Goal: Task Accomplishment & Management: Use online tool/utility

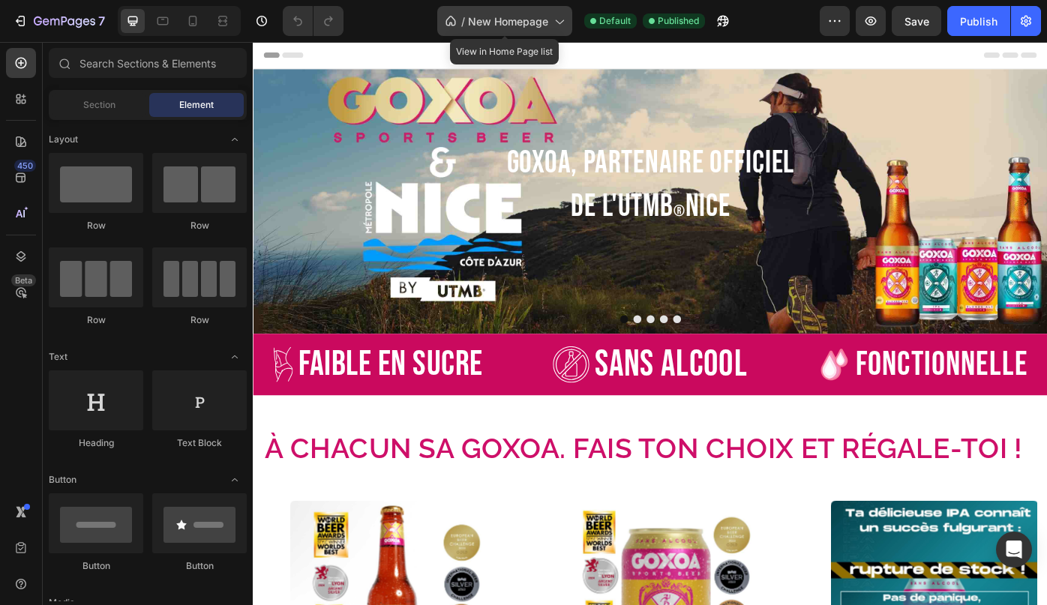
click at [537, 23] on span "New Homepage" at bounding box center [508, 22] width 80 height 16
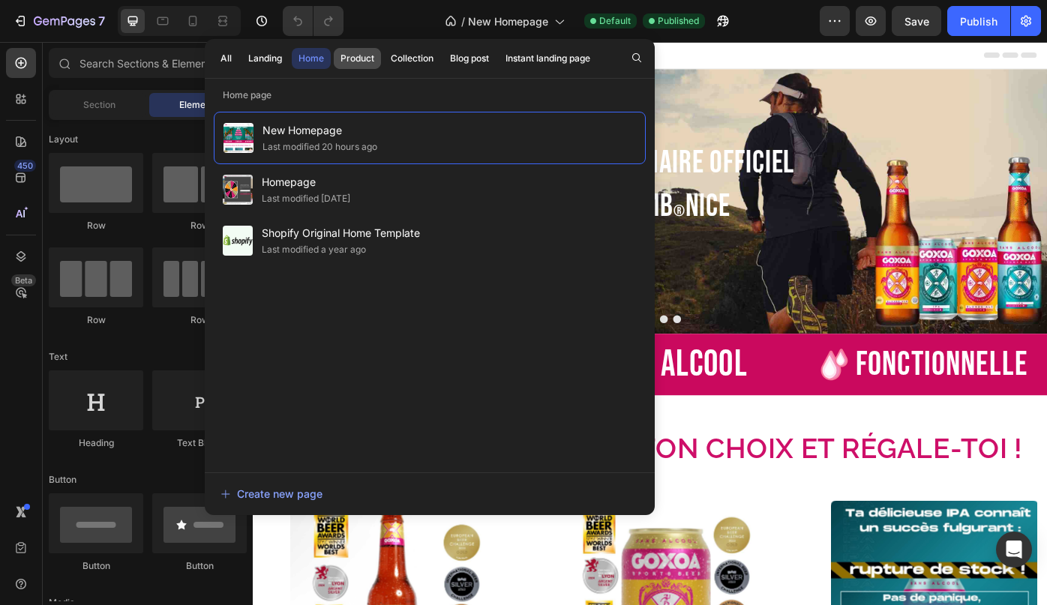
click at [359, 56] on div "Product" at bounding box center [358, 59] width 34 height 14
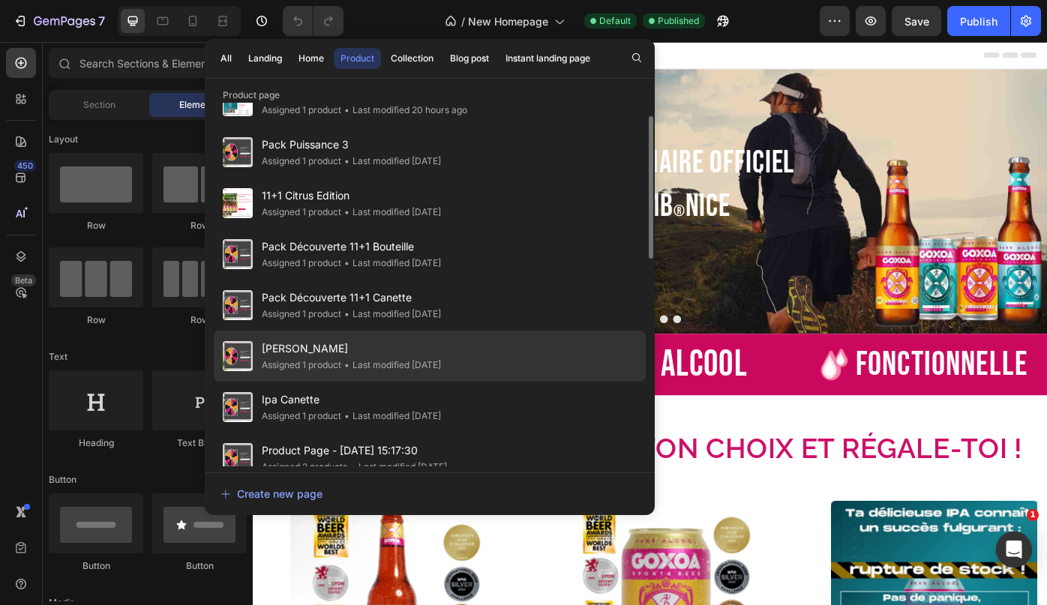
click at [295, 349] on span "Blanche Citron" at bounding box center [351, 349] width 179 height 18
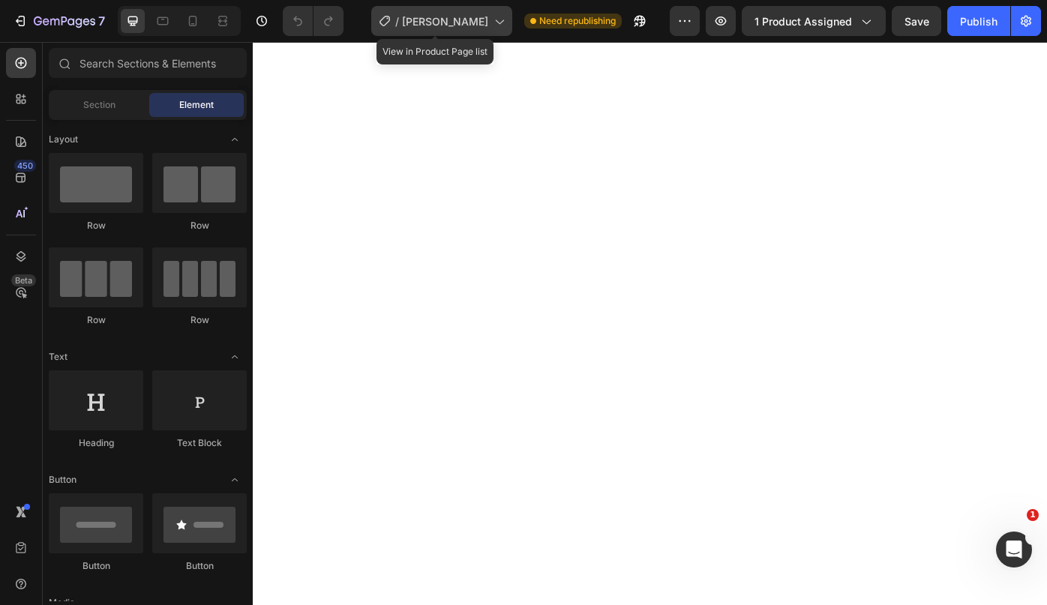
click at [479, 14] on span "[PERSON_NAME]" at bounding box center [445, 22] width 86 height 16
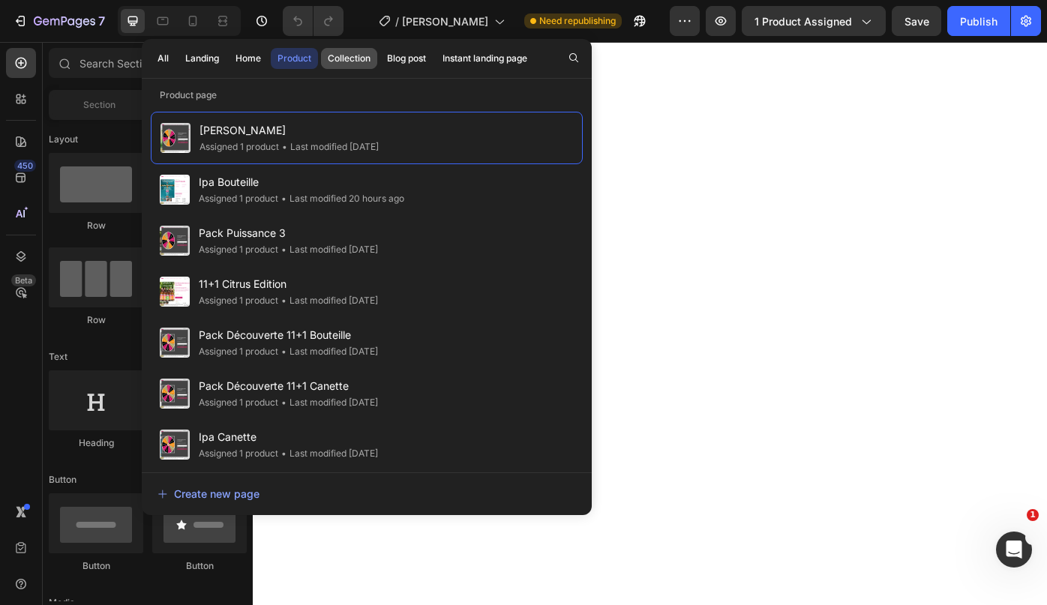
click at [341, 56] on div "Collection" at bounding box center [349, 59] width 43 height 14
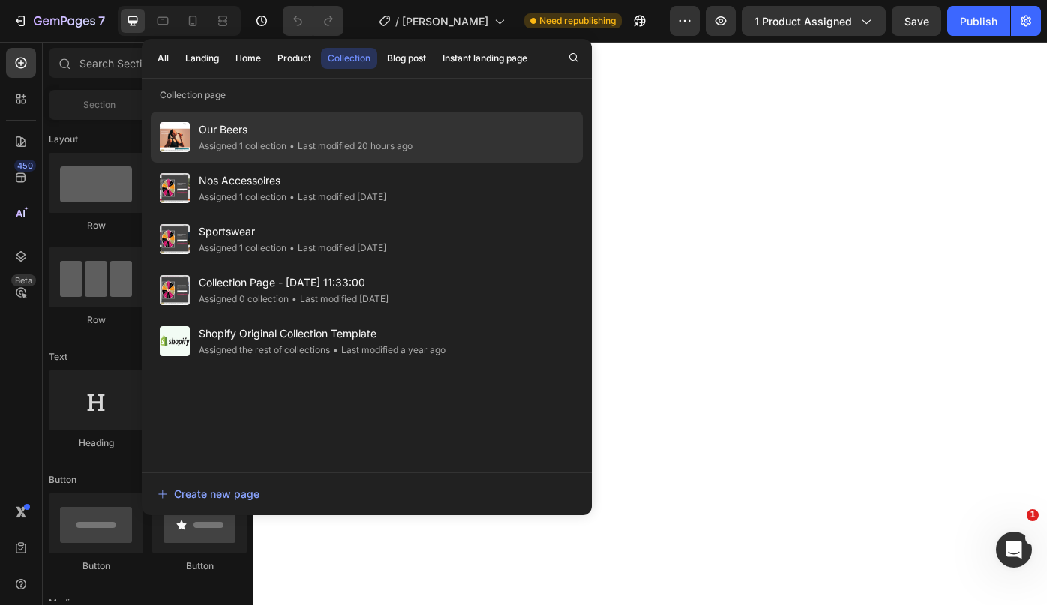
click at [269, 137] on span "Our Beers" at bounding box center [306, 130] width 214 height 18
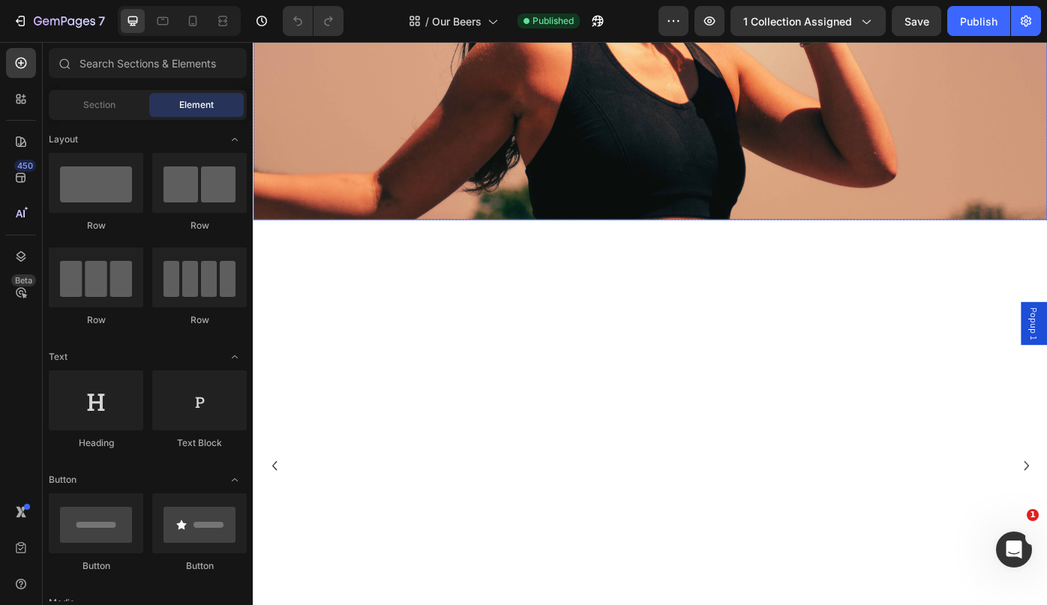
scroll to position [352, 0]
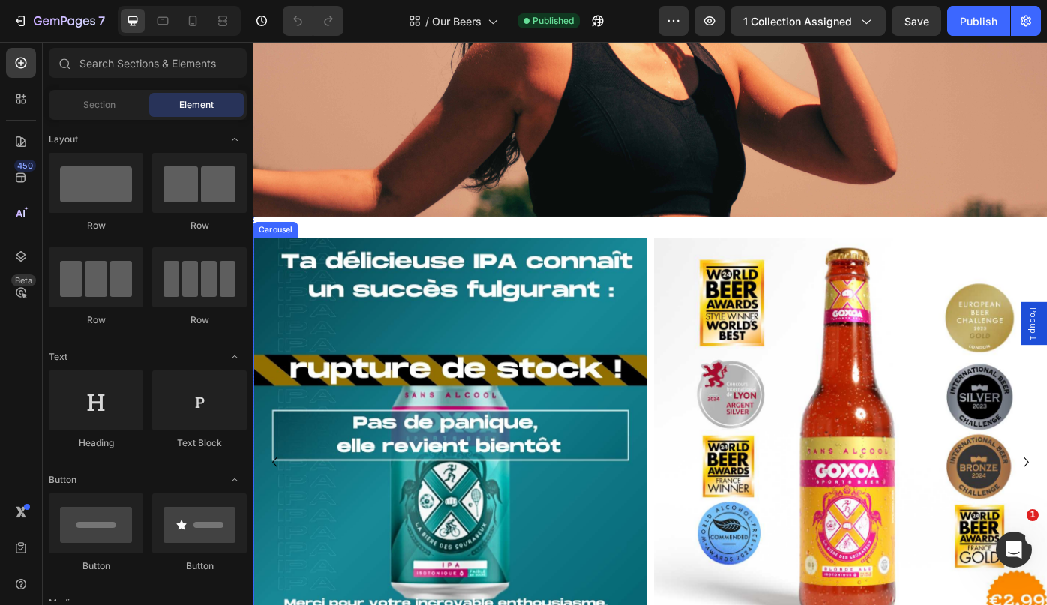
click at [704, 265] on div "Product Images Goxoa Blonde Ale Bouteille Product Title Goûter le courage Add t…" at bounding box center [703, 518] width 900 height 508
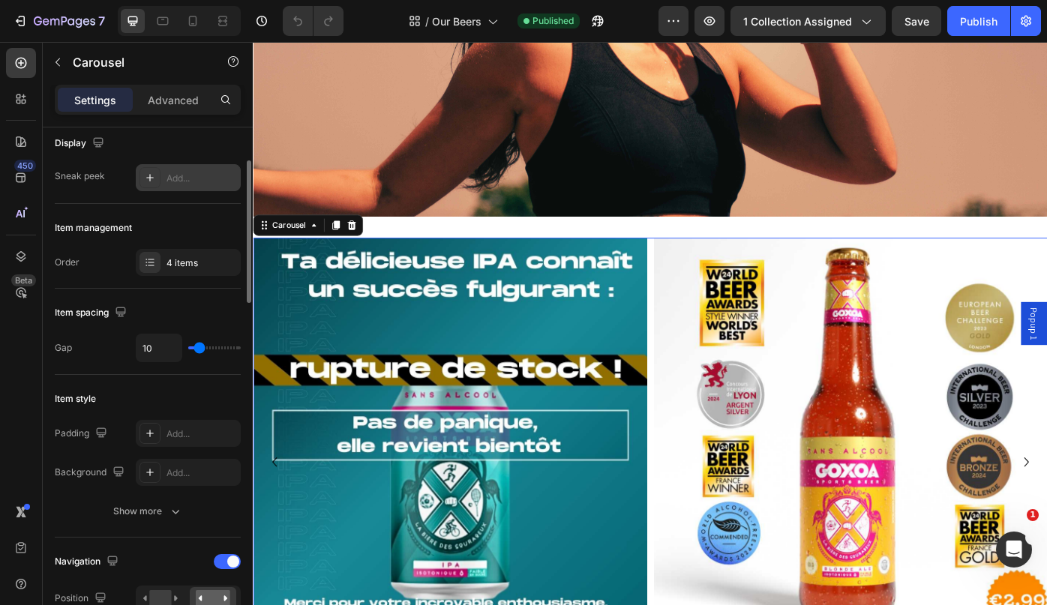
scroll to position [116, 0]
click at [179, 260] on div "4 items" at bounding box center [202, 262] width 71 height 14
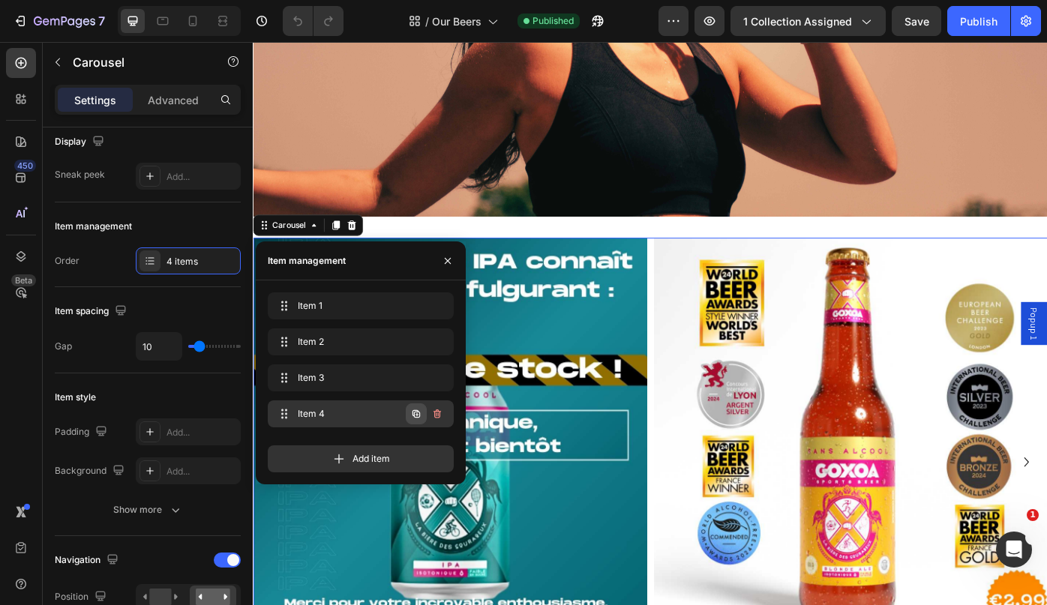
click at [419, 412] on icon "button" at bounding box center [417, 414] width 8 height 8
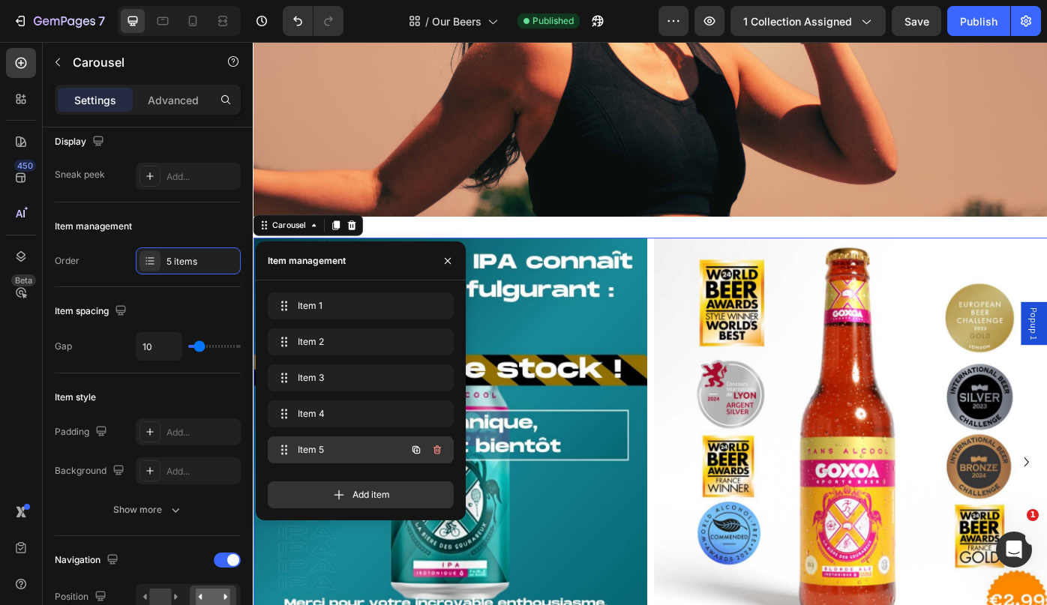
click at [351, 452] on span "Item 5" at bounding box center [340, 450] width 85 height 14
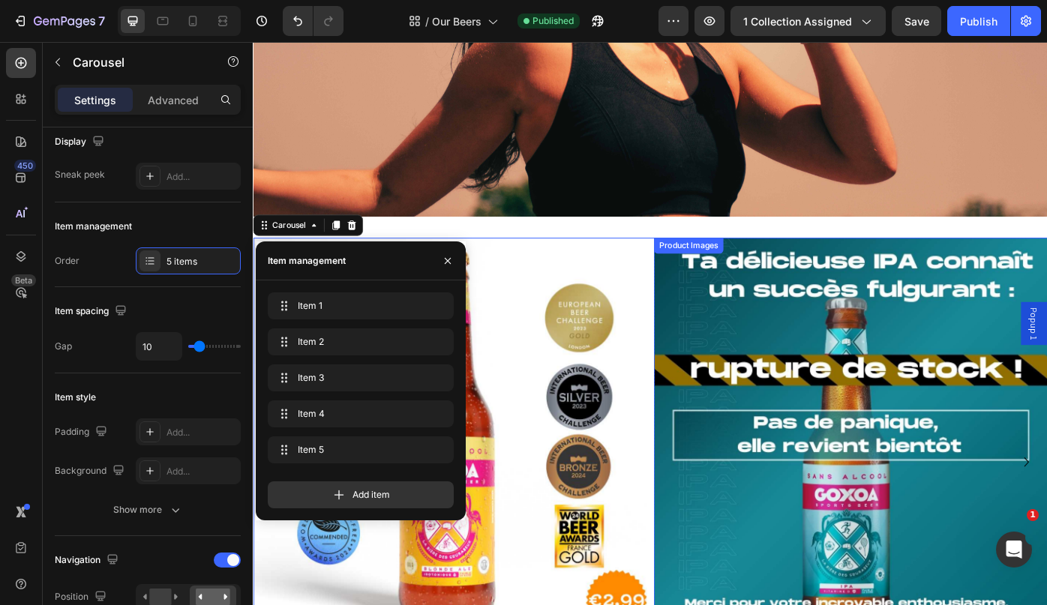
click at [927, 457] on img at bounding box center [930, 487] width 446 height 446
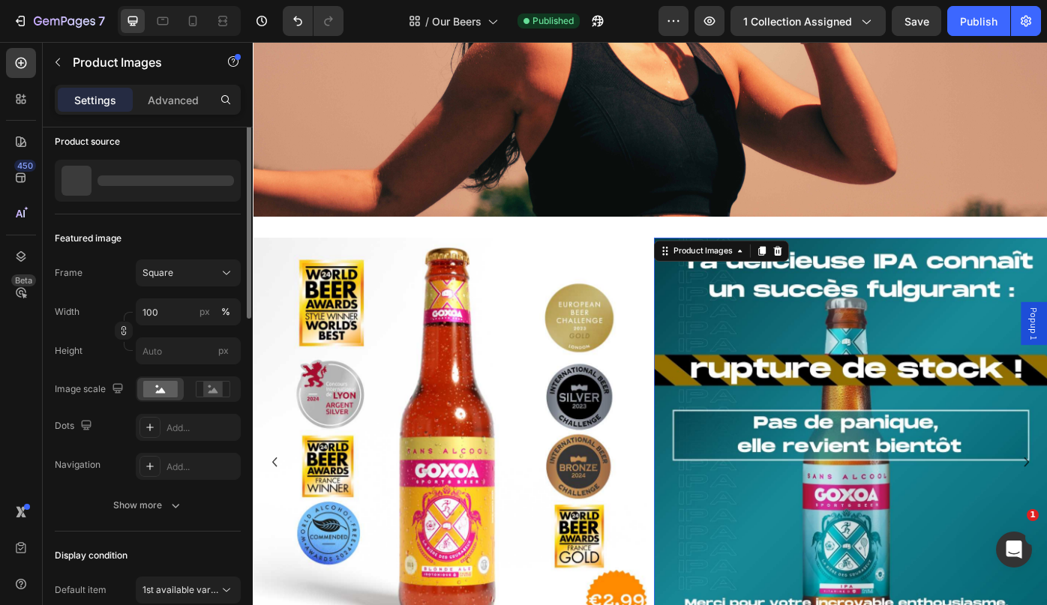
scroll to position [0, 0]
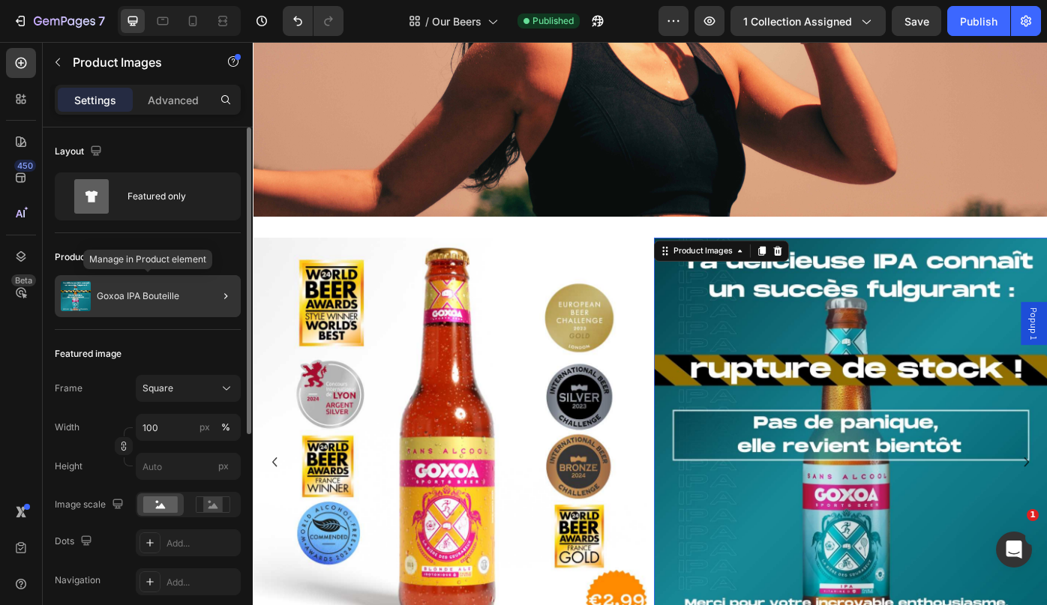
click at [132, 297] on p "Goxoa IPA Bouteille" at bounding box center [138, 296] width 83 height 11
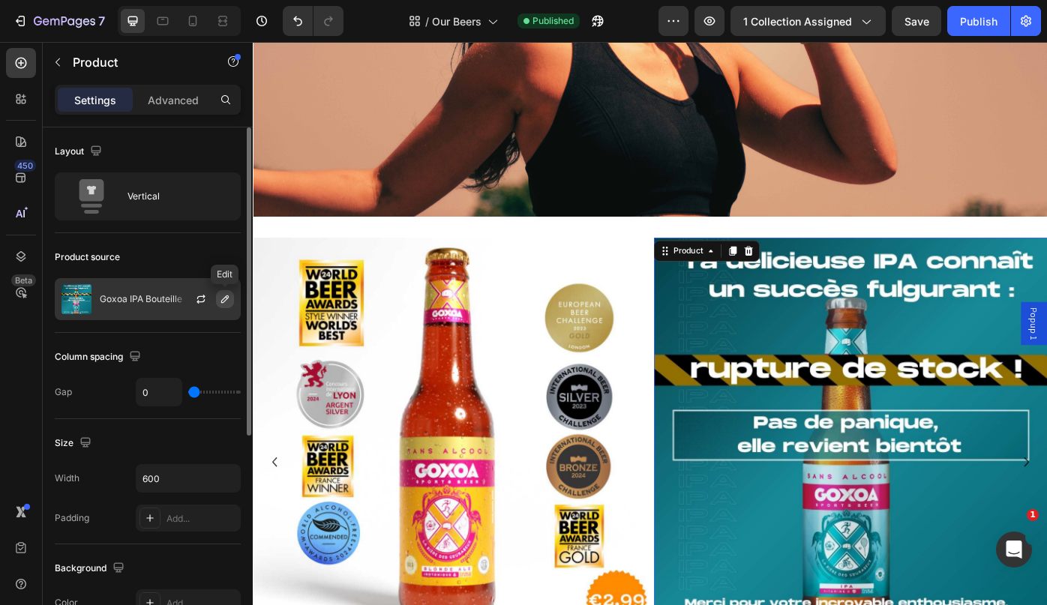
click at [225, 299] on icon "button" at bounding box center [225, 299] width 12 height 12
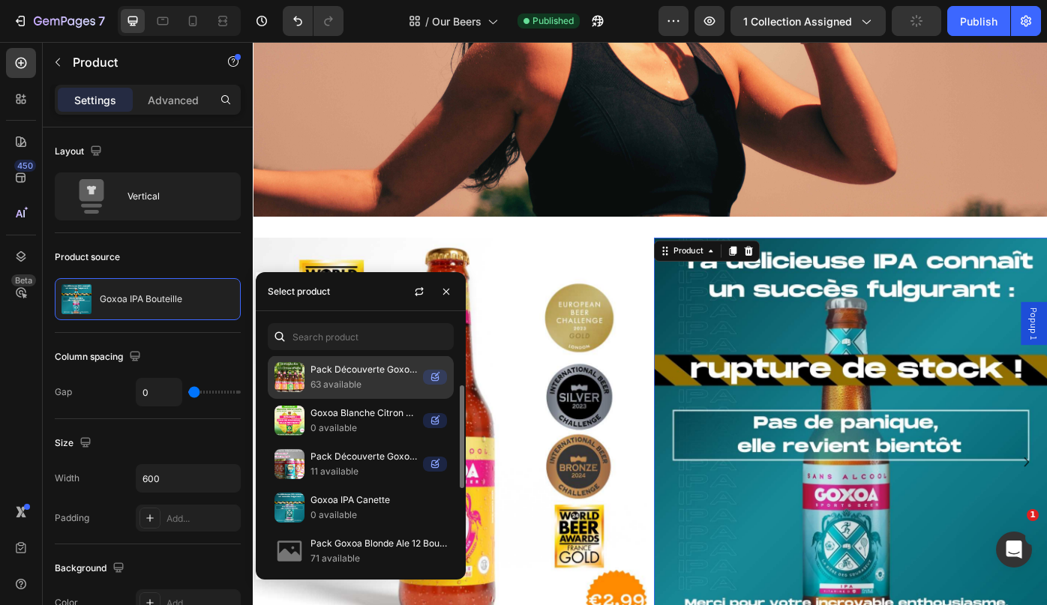
scroll to position [50, 0]
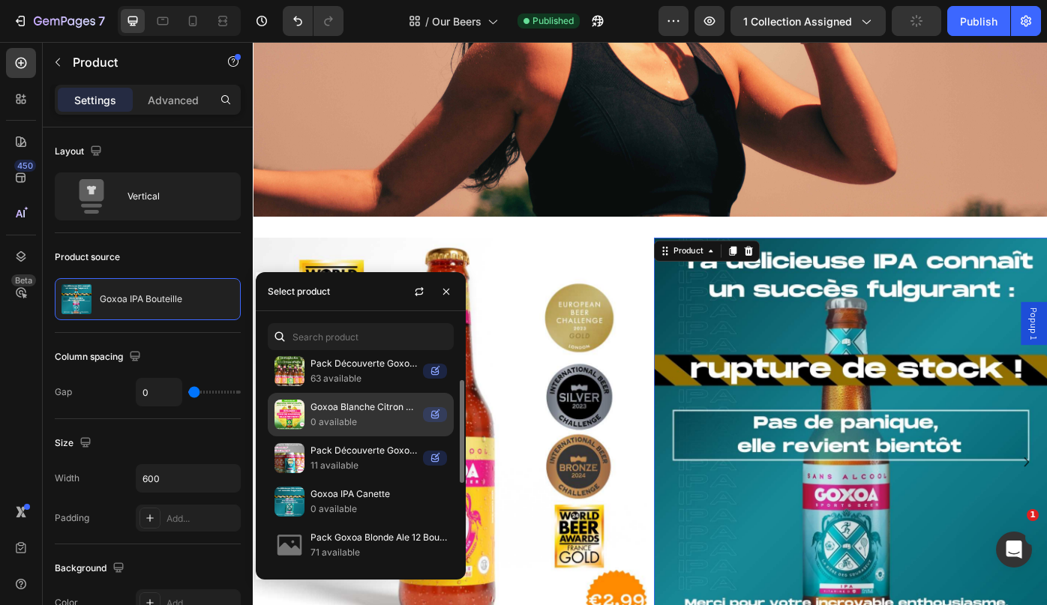
click at [353, 406] on p "Goxoa Blanche Citron 0.0%" at bounding box center [364, 407] width 107 height 15
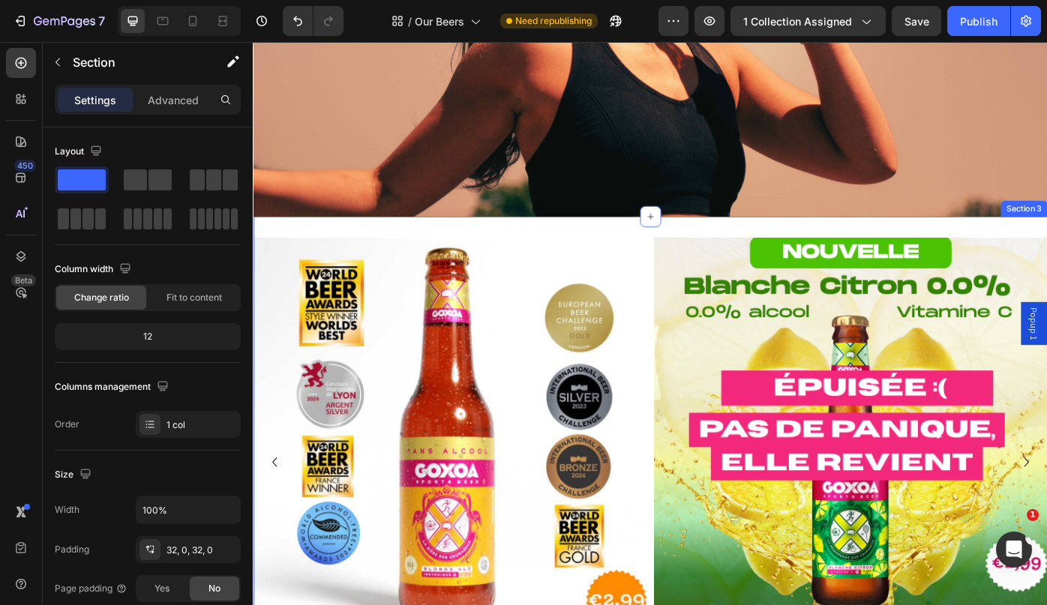
click at [650, 254] on div "Product Images Goxoa Blonde Ale Bouteille Product Title Goûter le courage Add t…" at bounding box center [703, 528] width 900 height 577
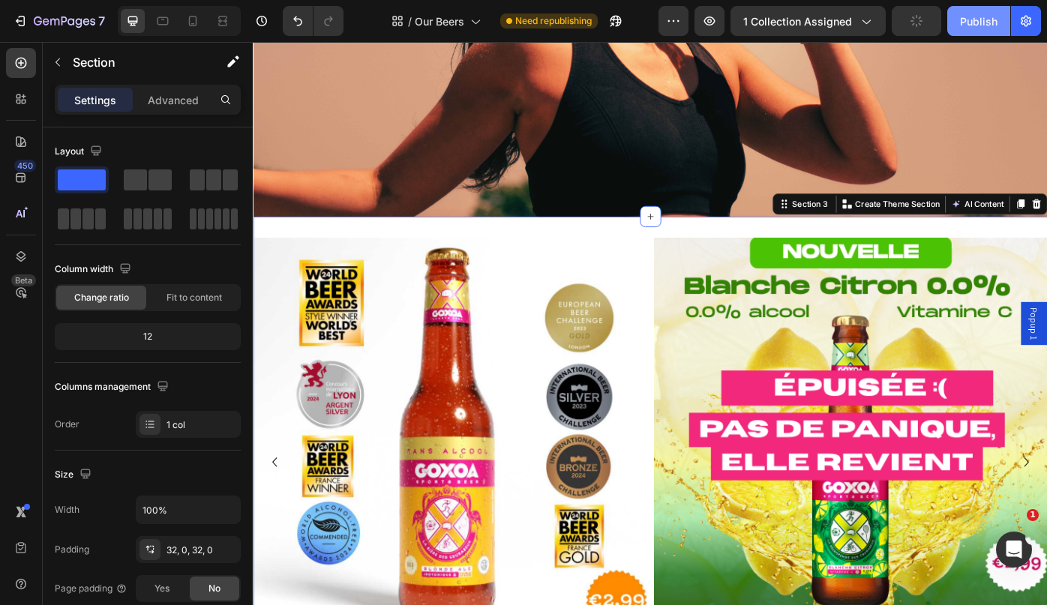
click at [989, 23] on div "Publish" at bounding box center [979, 22] width 38 height 16
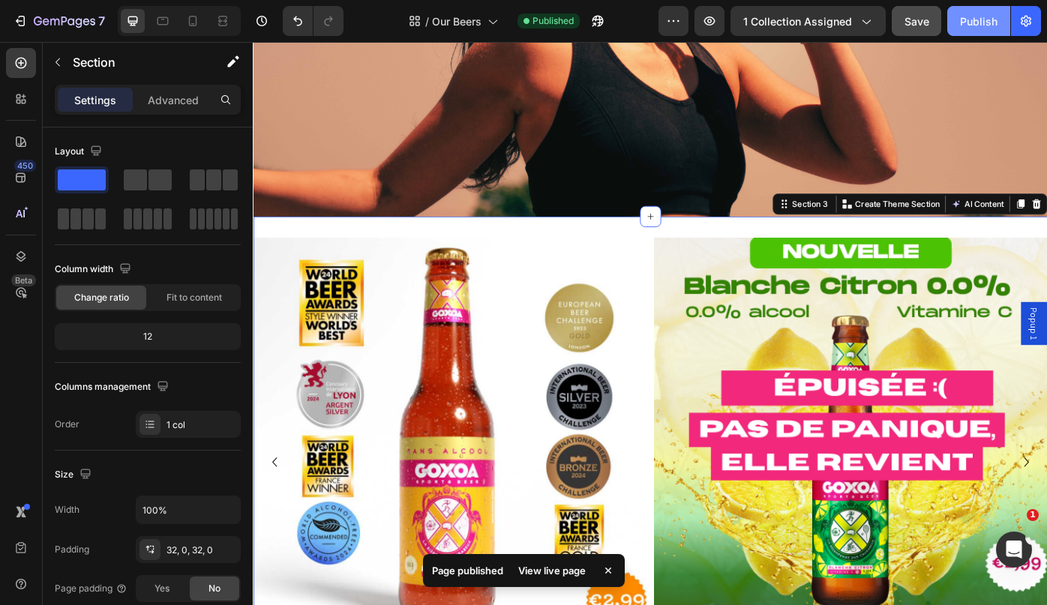
click at [979, 20] on div "Publish" at bounding box center [979, 22] width 38 height 16
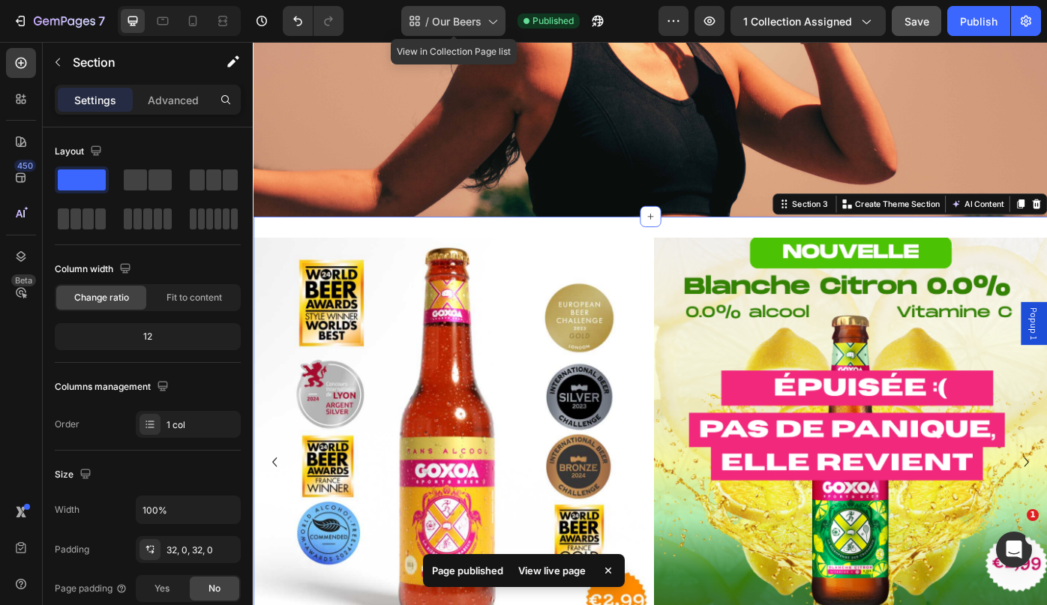
click at [495, 20] on icon at bounding box center [492, 21] width 15 height 15
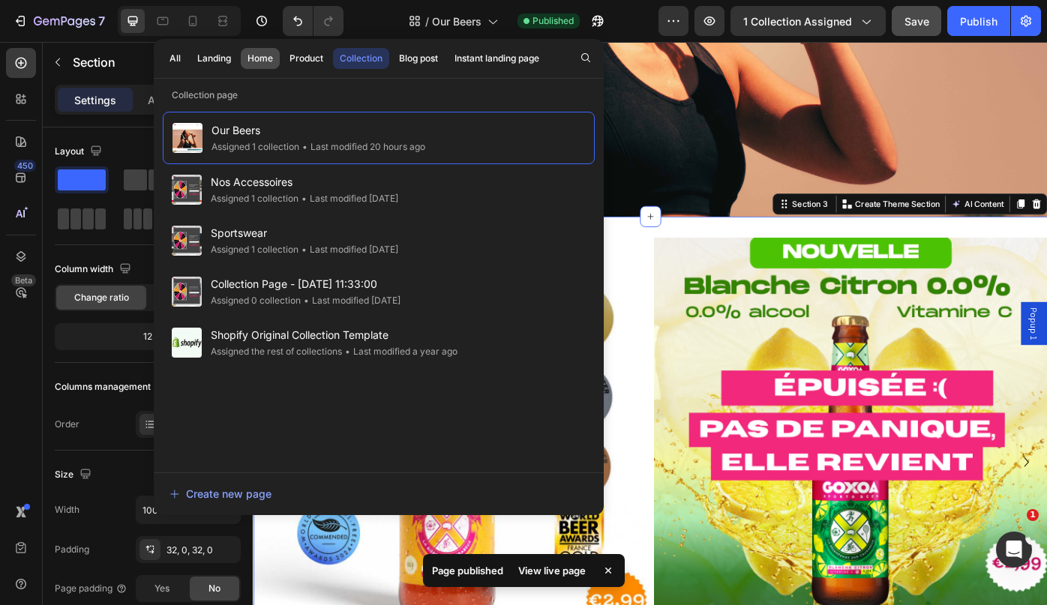
click at [266, 63] on div "Home" at bounding box center [261, 59] width 26 height 14
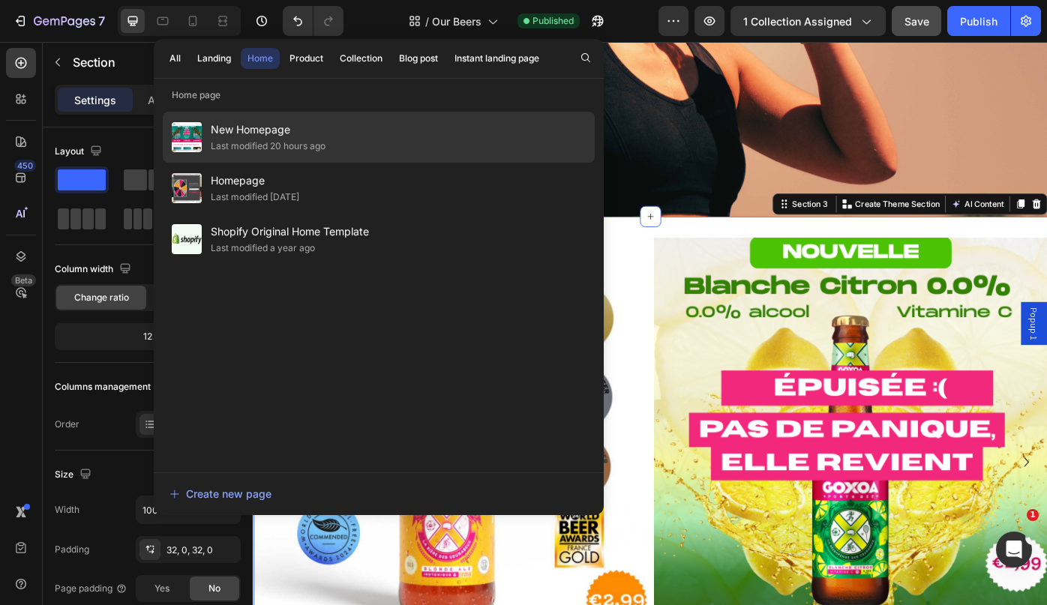
click at [260, 132] on span "New Homepage" at bounding box center [268, 130] width 115 height 18
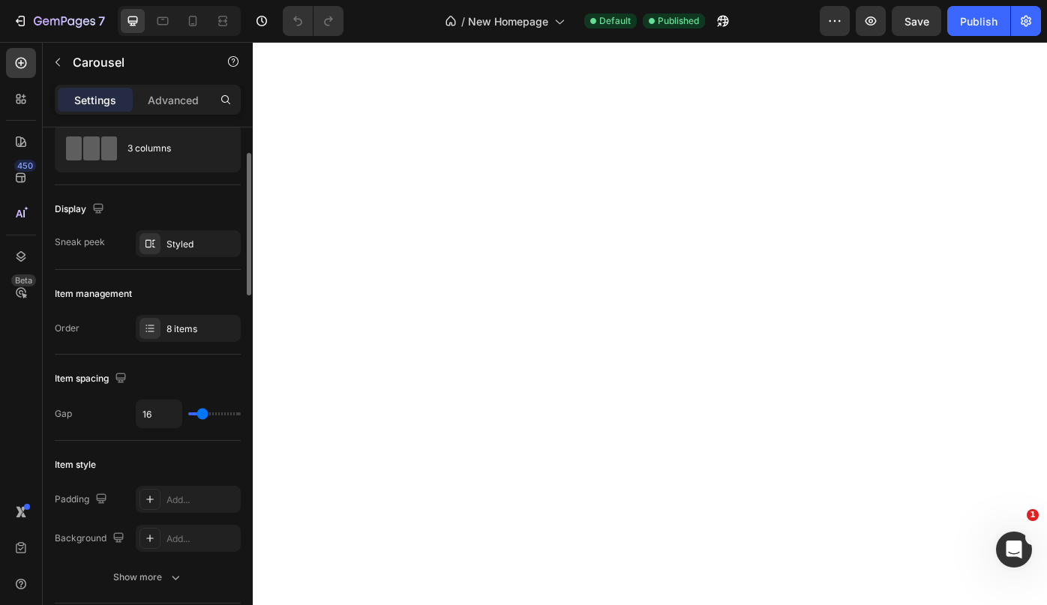
scroll to position [58, 0]
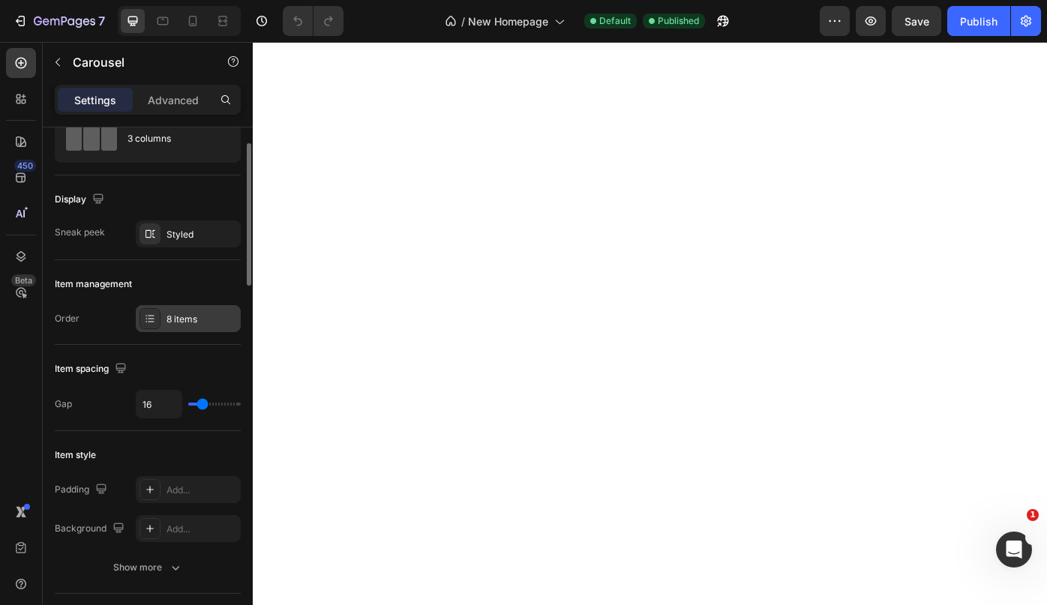
click at [179, 323] on div "8 items" at bounding box center [202, 320] width 71 height 14
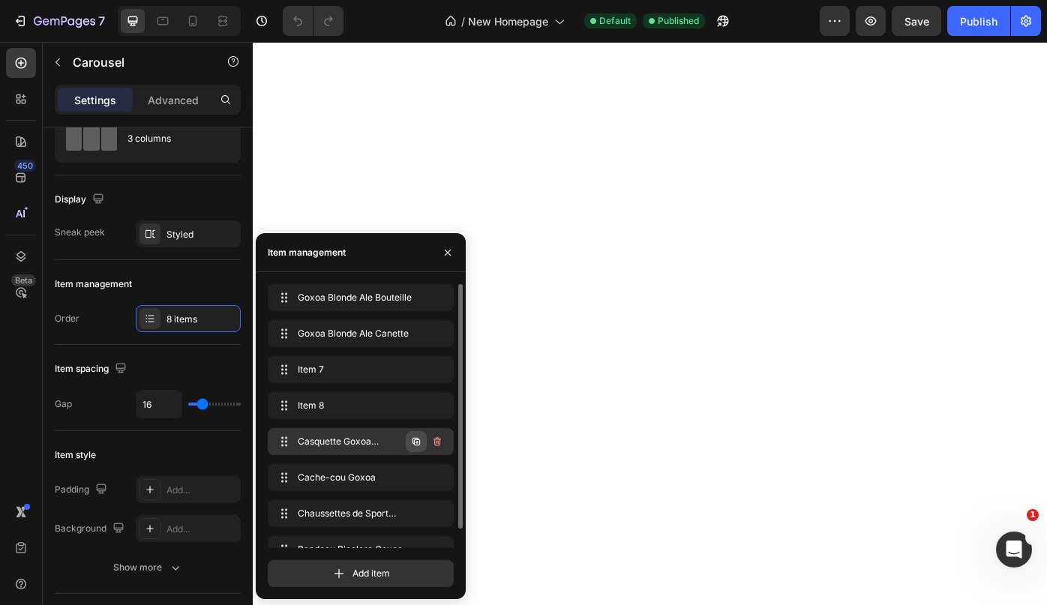
click at [416, 440] on icon "button" at bounding box center [417, 442] width 8 height 8
click at [323, 479] on span "Item 9" at bounding box center [340, 478] width 85 height 14
click at [313, 476] on span "Item 9" at bounding box center [340, 478] width 85 height 14
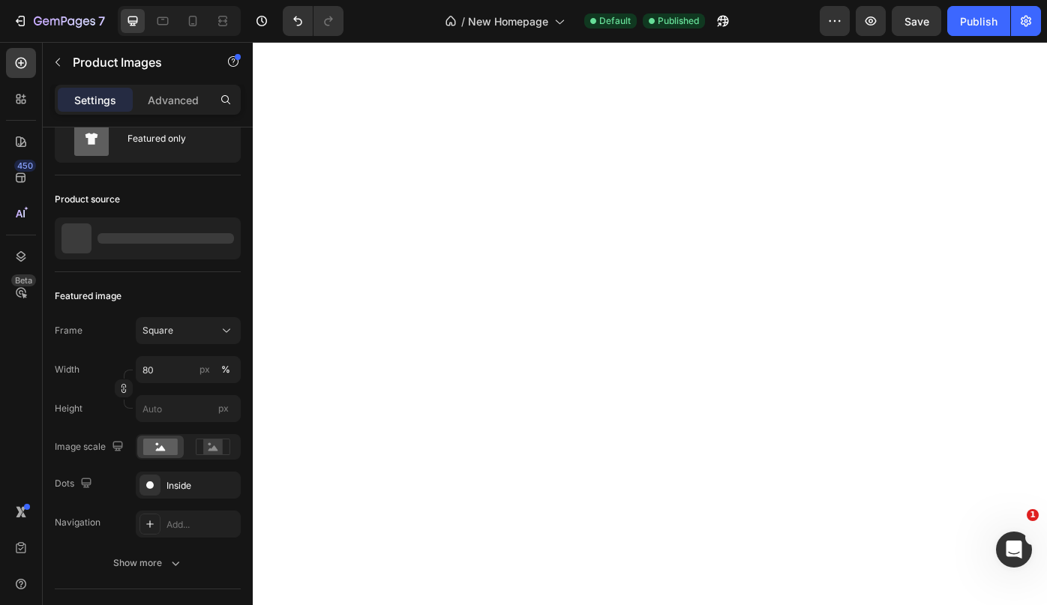
scroll to position [0, 0]
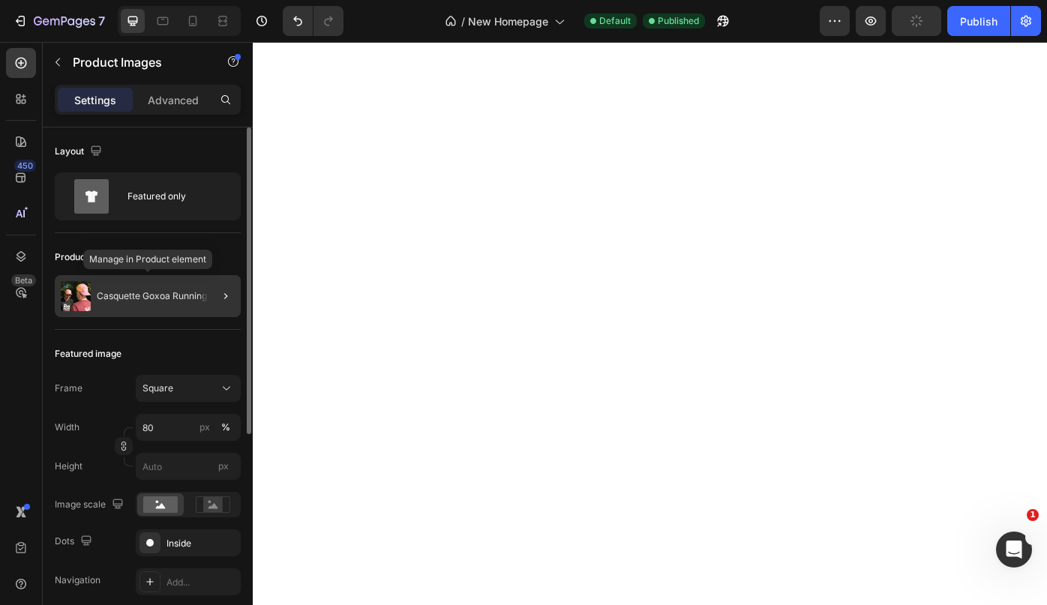
click at [182, 294] on p "Casquette Goxoa Running" at bounding box center [152, 296] width 110 height 11
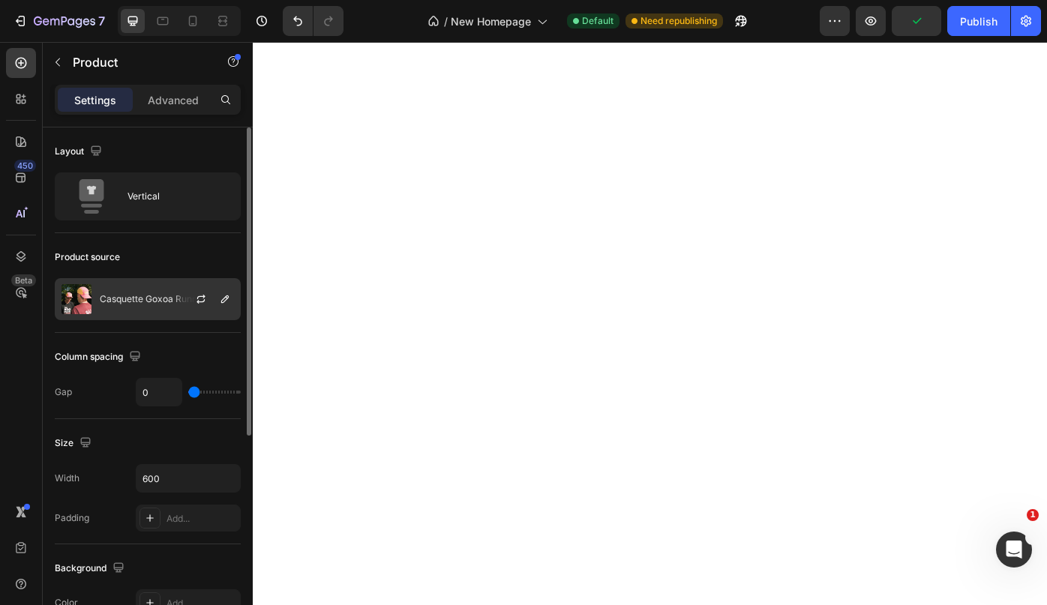
click at [161, 299] on p "Casquette Goxoa Running" at bounding box center [155, 299] width 110 height 11
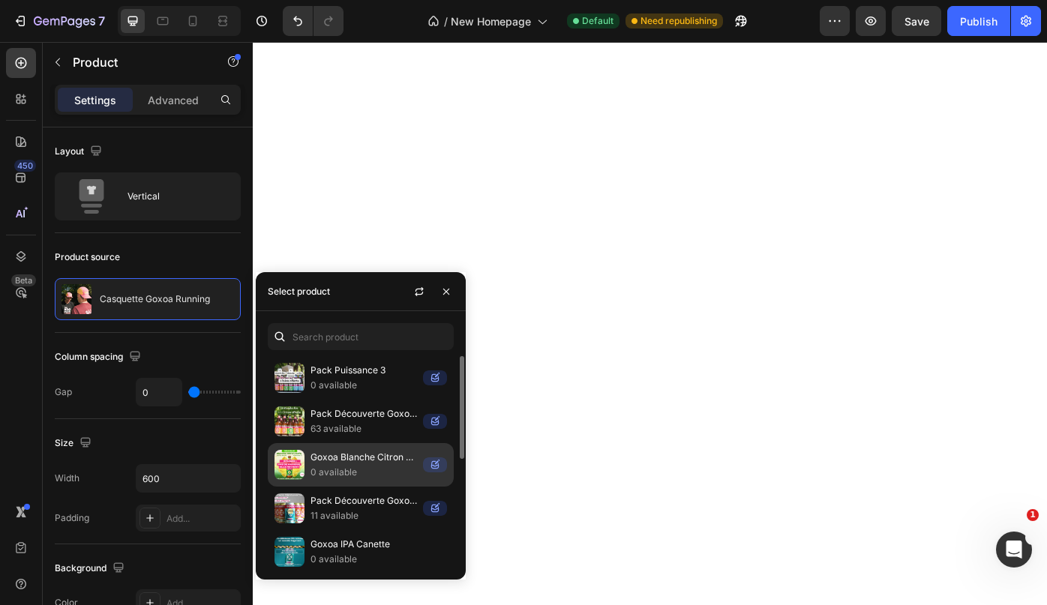
click at [350, 458] on p "Goxoa Blanche Citron 0.0%" at bounding box center [364, 457] width 107 height 15
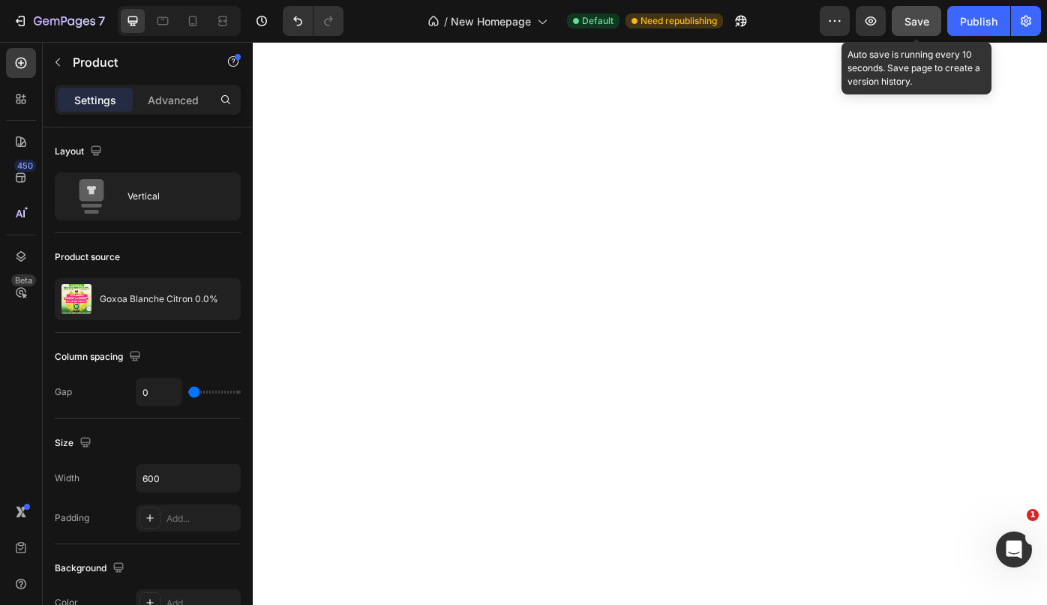
click at [927, 27] on div "Save" at bounding box center [917, 22] width 25 height 16
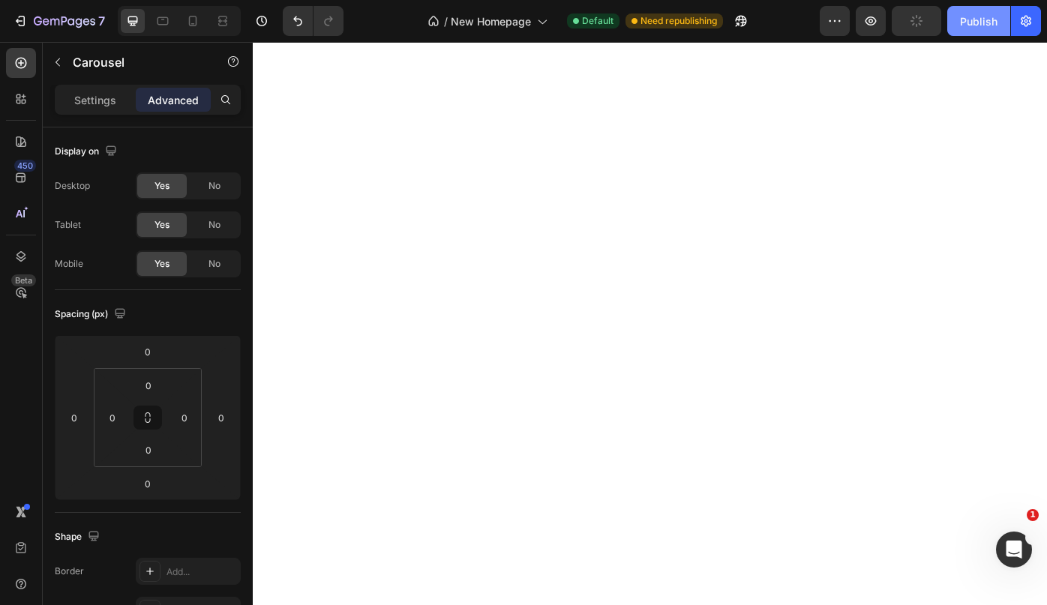
click at [977, 17] on div "Publish" at bounding box center [979, 22] width 38 height 16
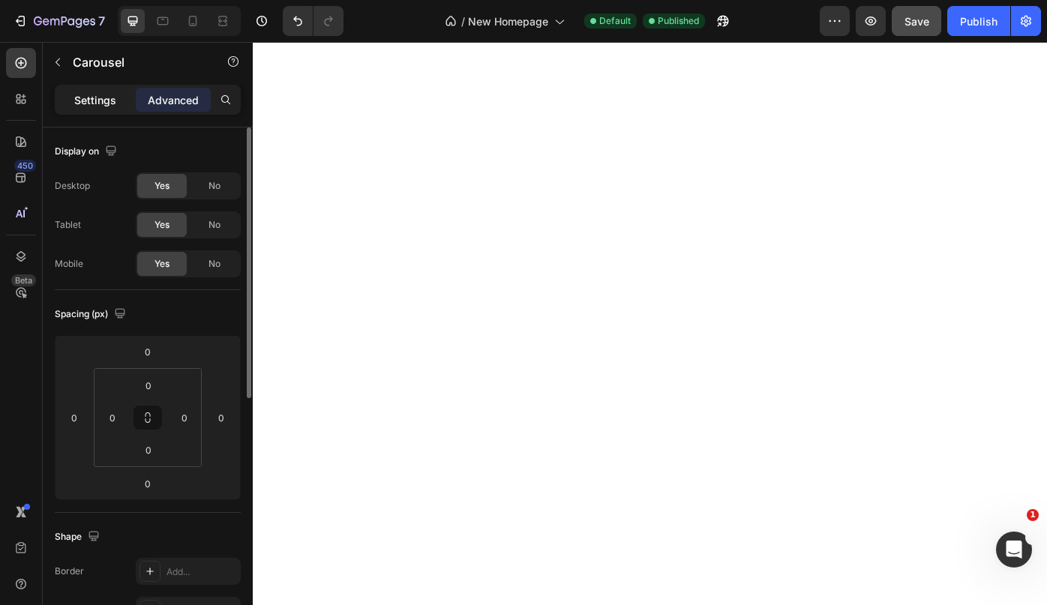
click at [101, 101] on p "Settings" at bounding box center [95, 100] width 42 height 16
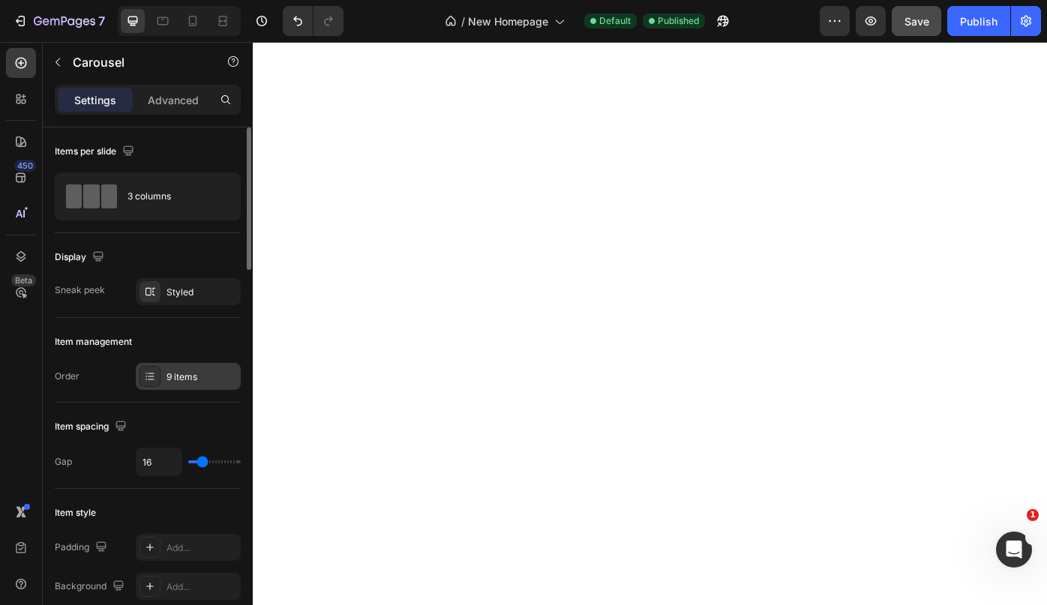
click at [185, 375] on div "9 items" at bounding box center [202, 378] width 71 height 14
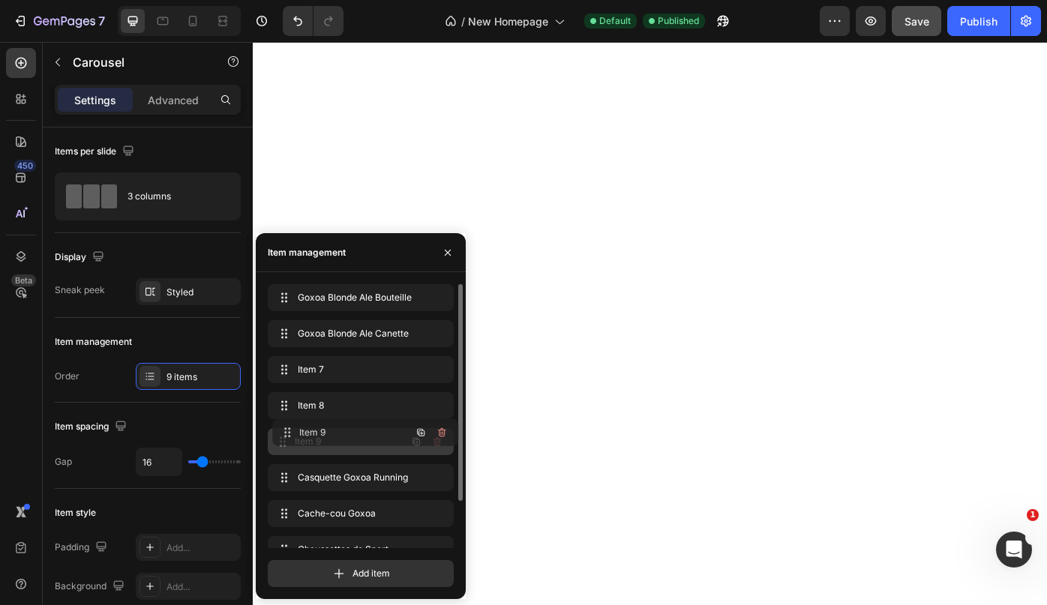
drag, startPoint x: 286, startPoint y: 477, endPoint x: 290, endPoint y: 432, distance: 45.2
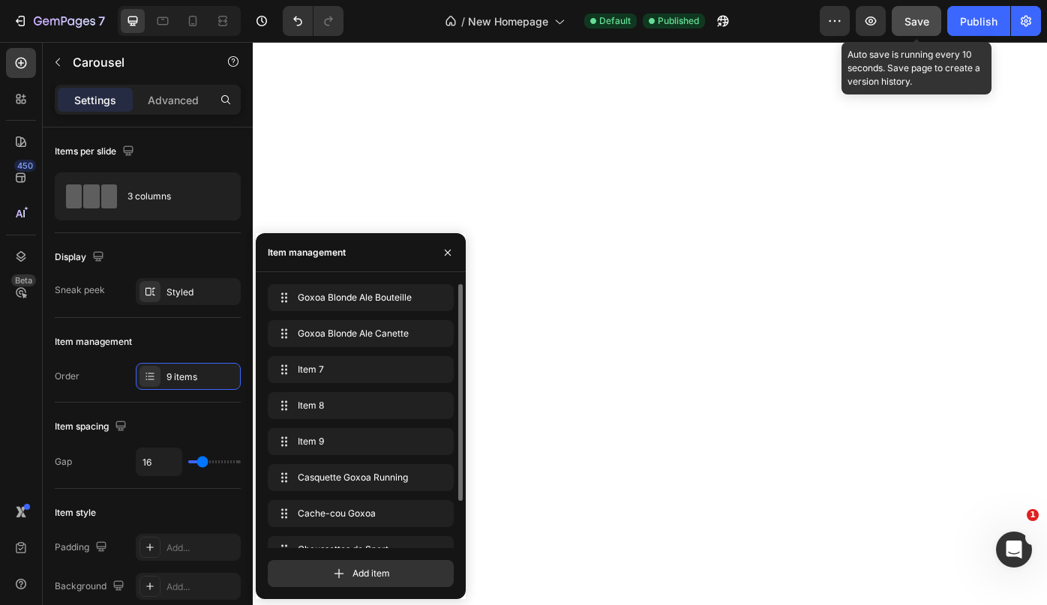
click at [924, 24] on span "Save" at bounding box center [917, 21] width 25 height 13
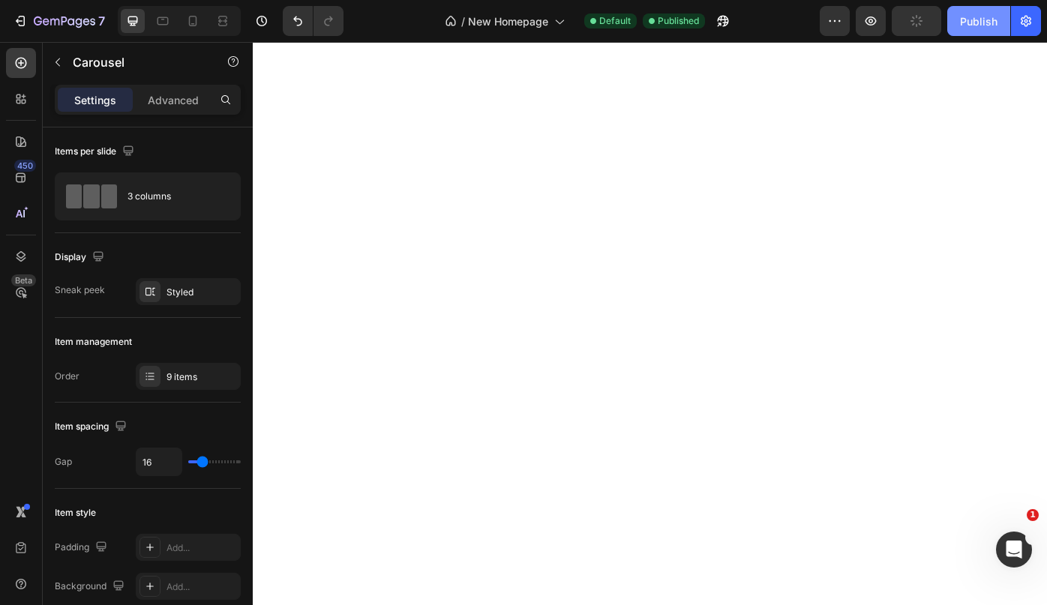
click at [987, 22] on div "Publish" at bounding box center [979, 22] width 38 height 16
